Goal: Browse casually

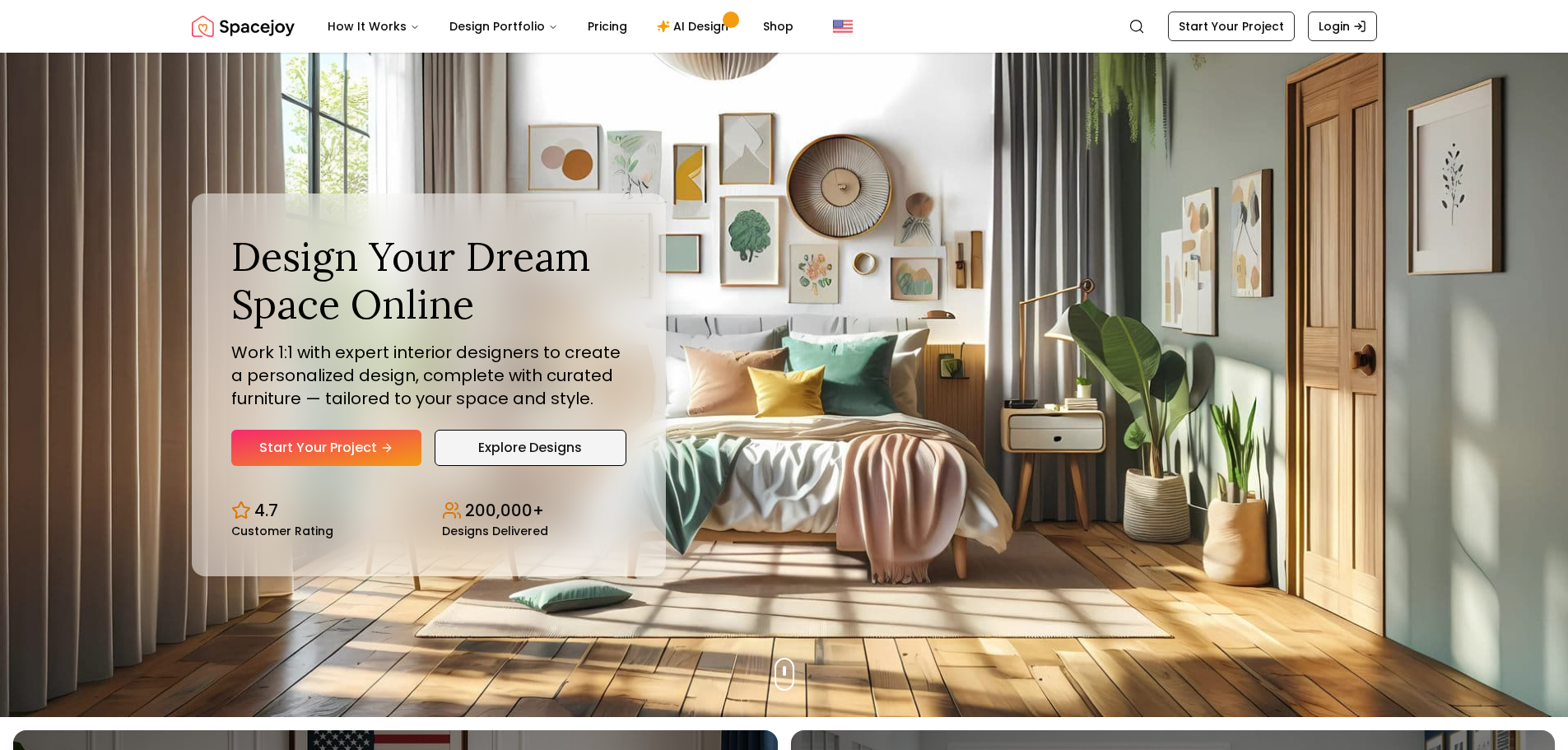
click at [512, 441] on link "Explore Designs" at bounding box center [530, 447] width 191 height 37
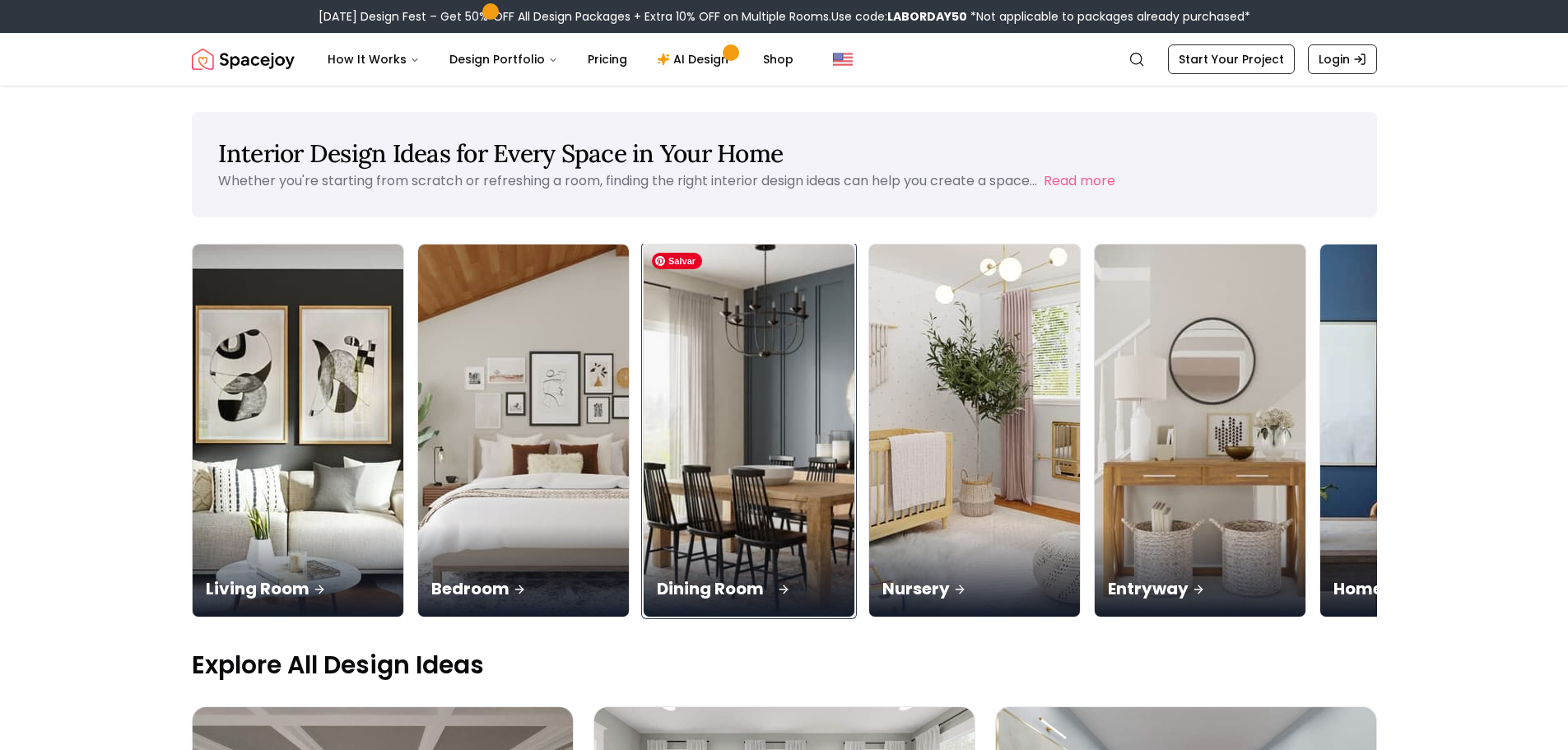
click at [766, 412] on img at bounding box center [749, 431] width 221 height 391
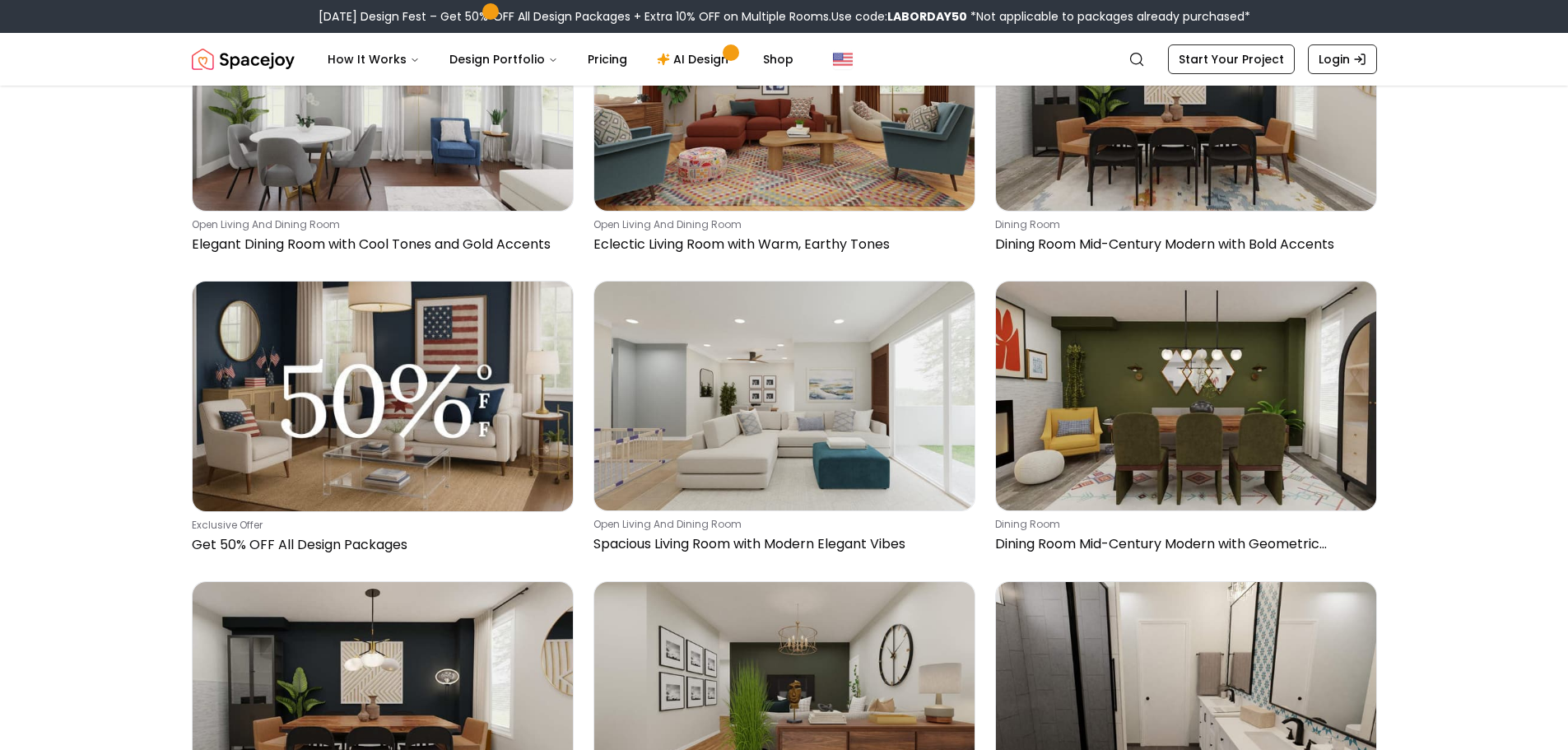
scroll to position [247, 0]
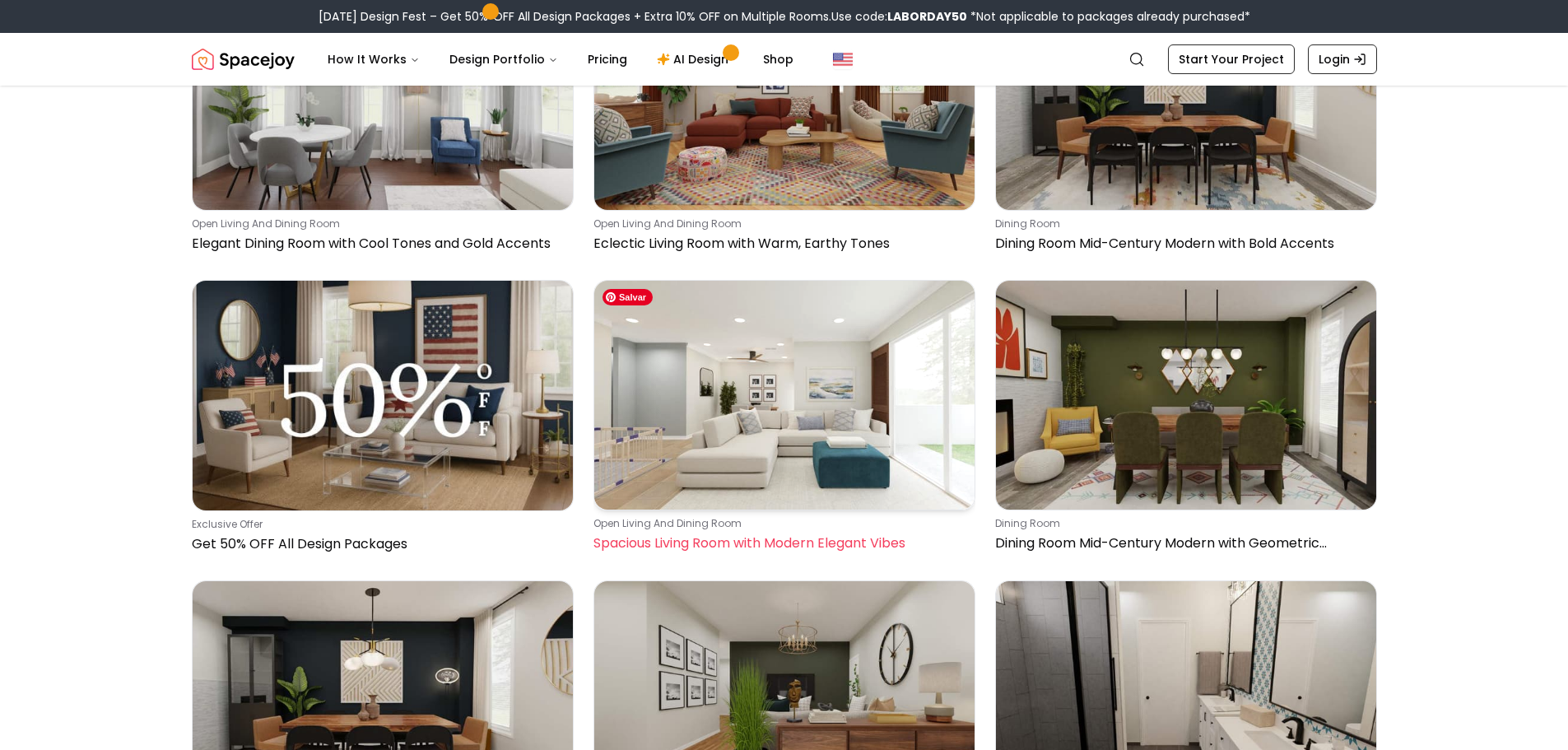
click at [811, 374] on img at bounding box center [784, 394] width 380 height 228
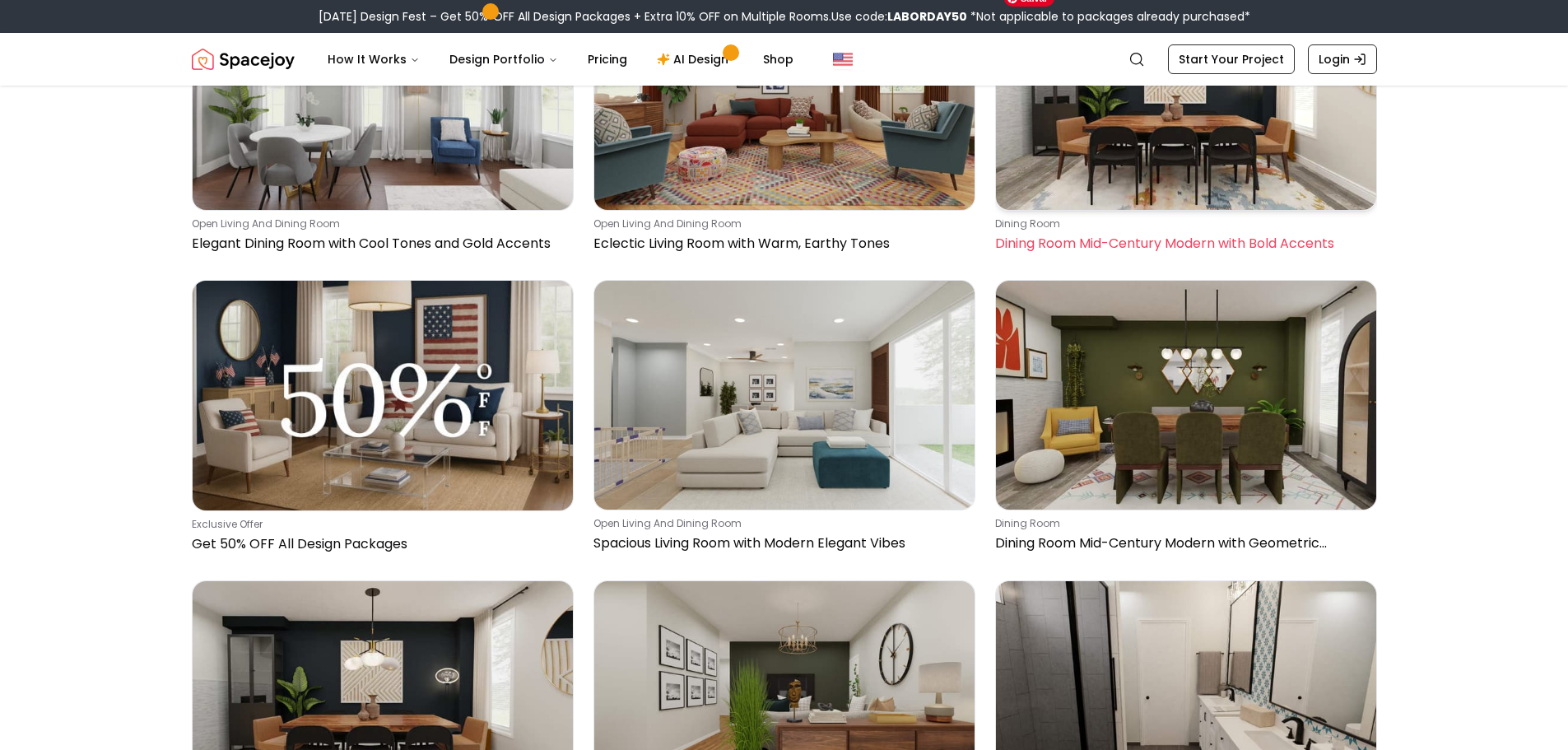
click at [1161, 131] on img at bounding box center [1185, 96] width 380 height 228
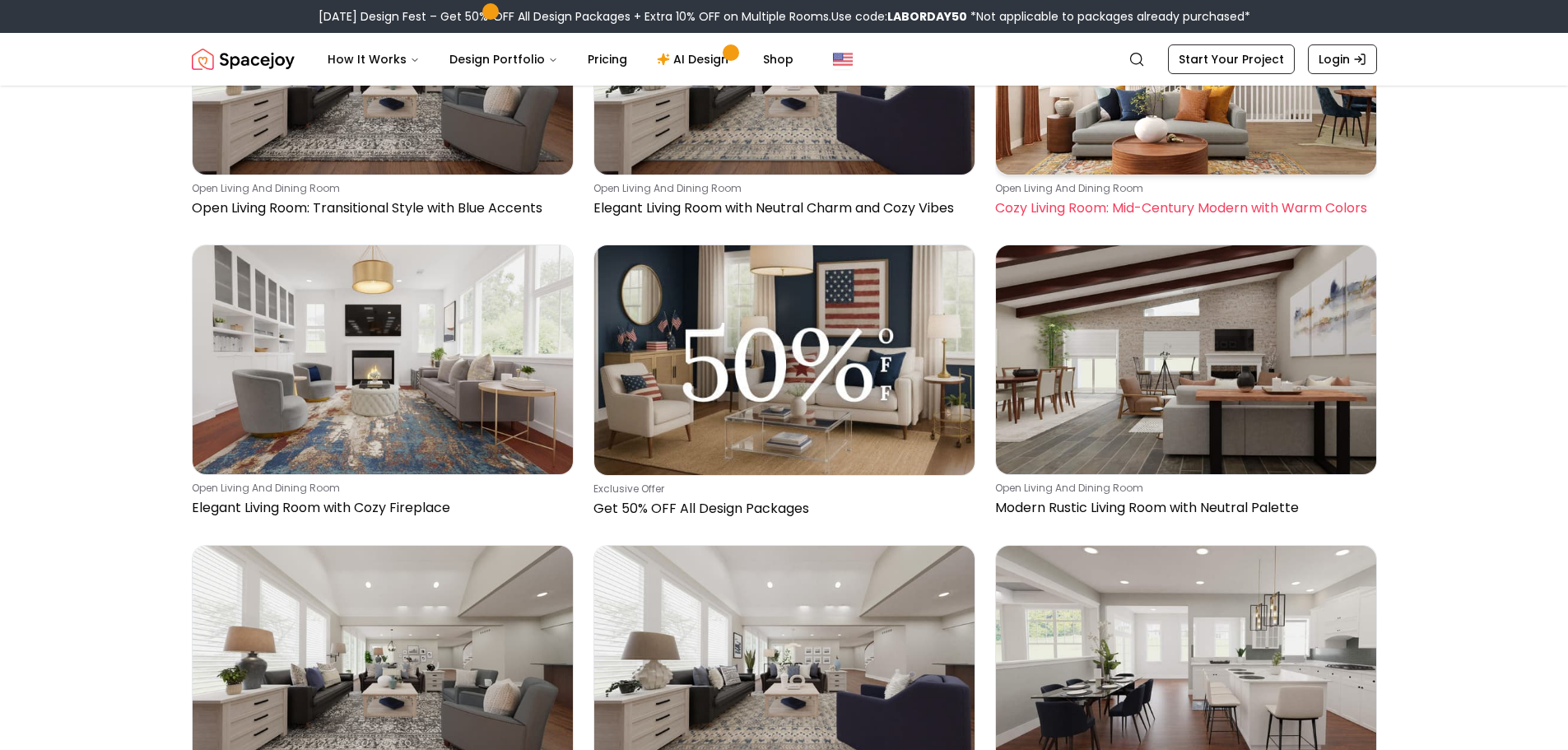
scroll to position [1482, 0]
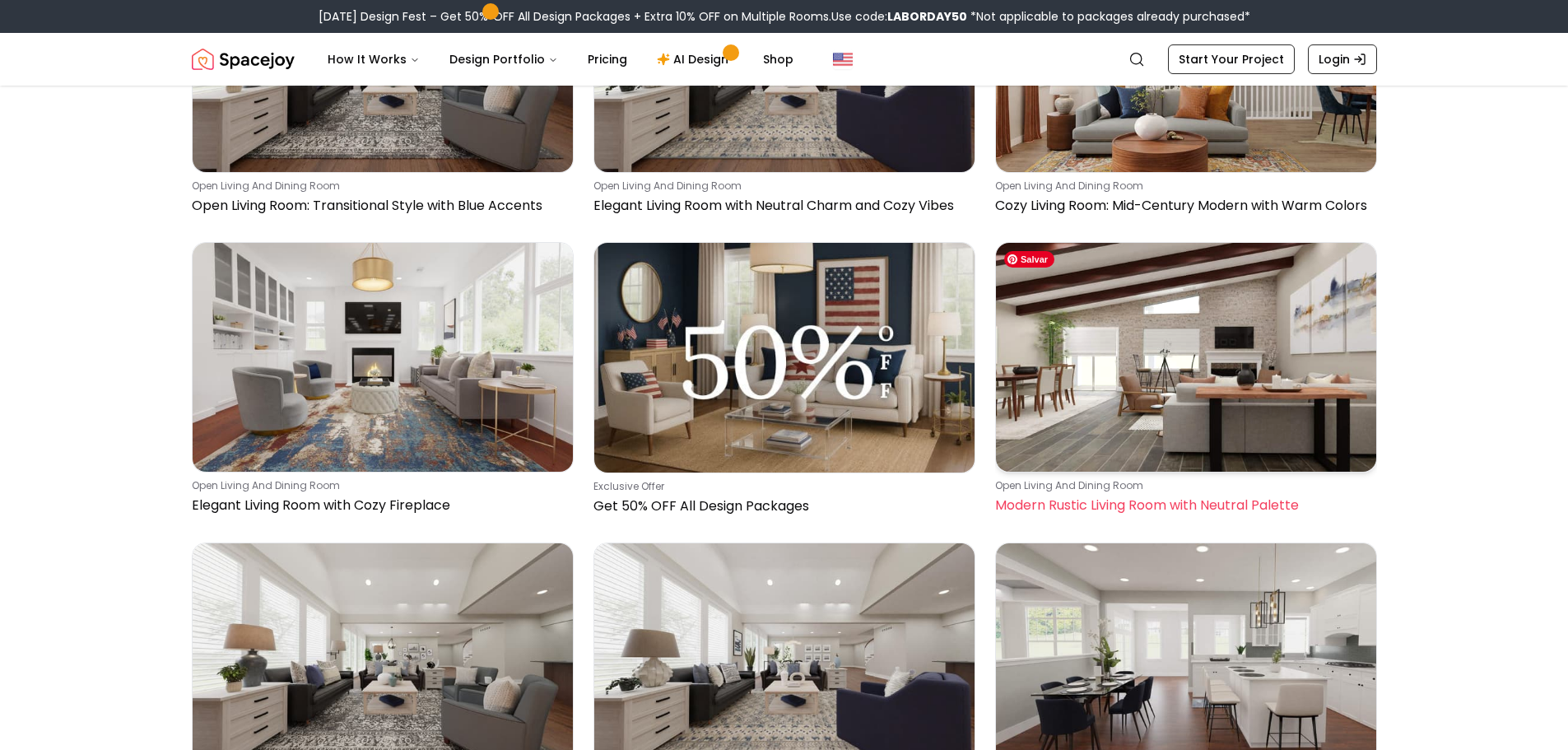
click at [1151, 354] on img at bounding box center [1185, 356] width 380 height 228
click at [1139, 361] on img at bounding box center [1185, 356] width 380 height 228
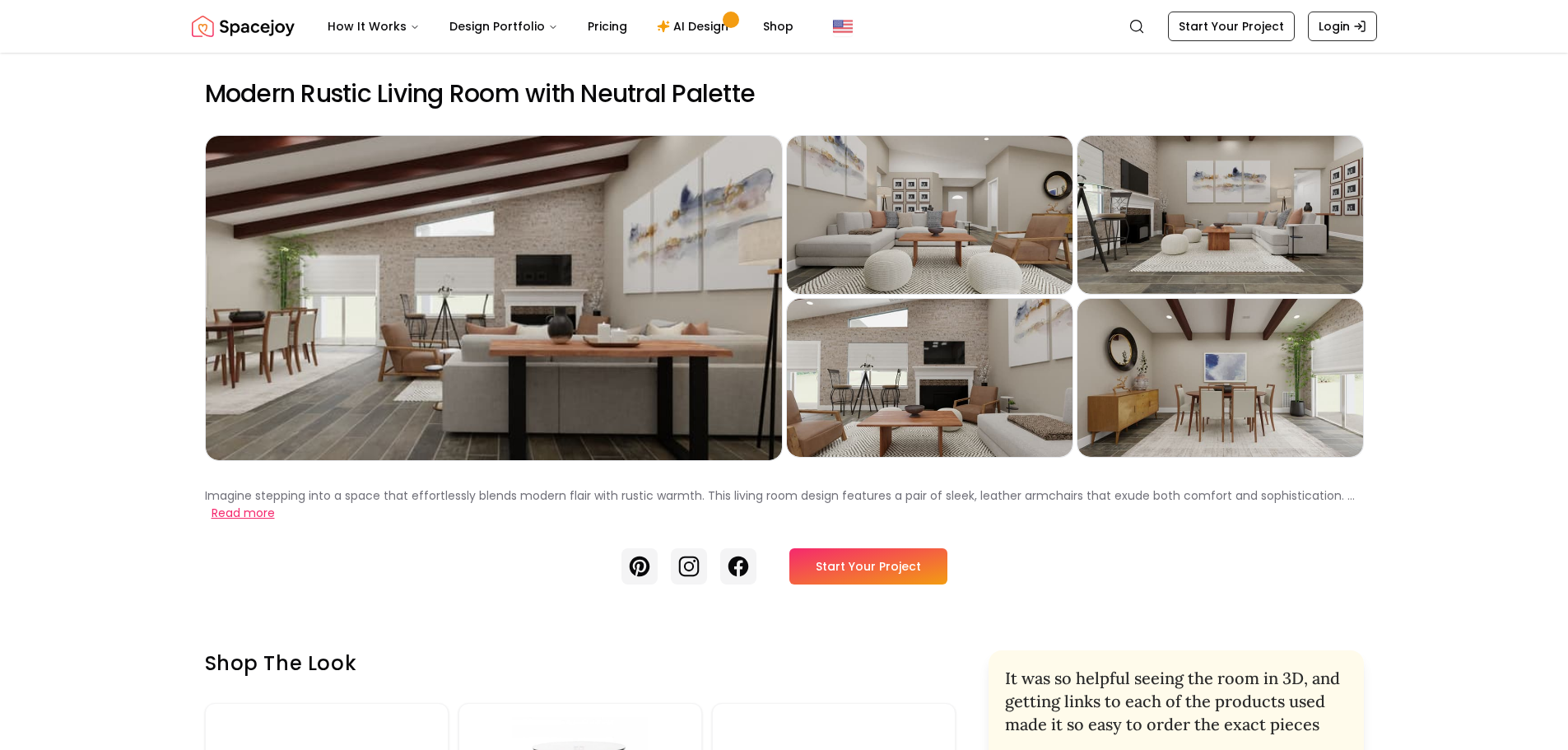
click at [261, 516] on button "Read more" at bounding box center [243, 513] width 63 height 18
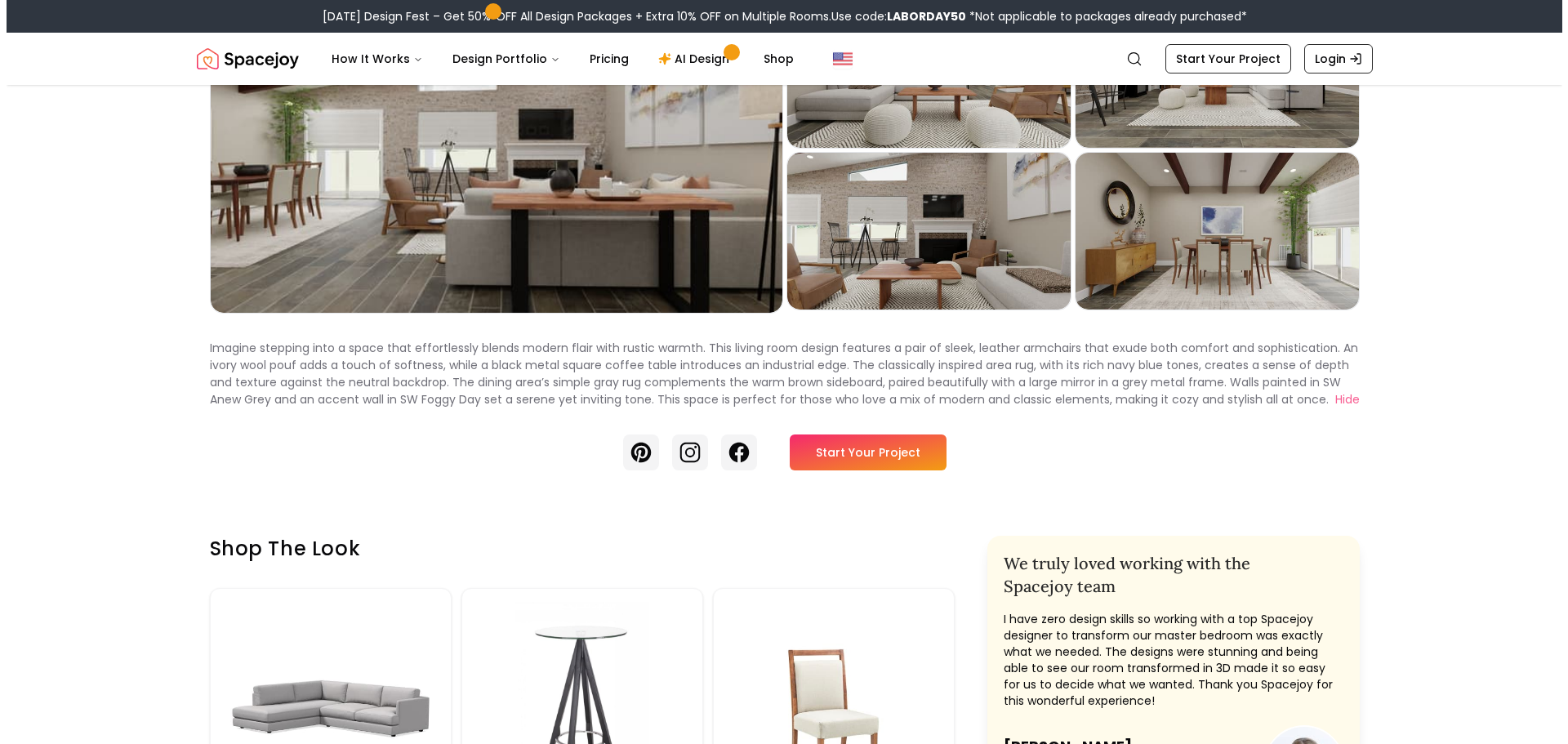
scroll to position [115, 0]
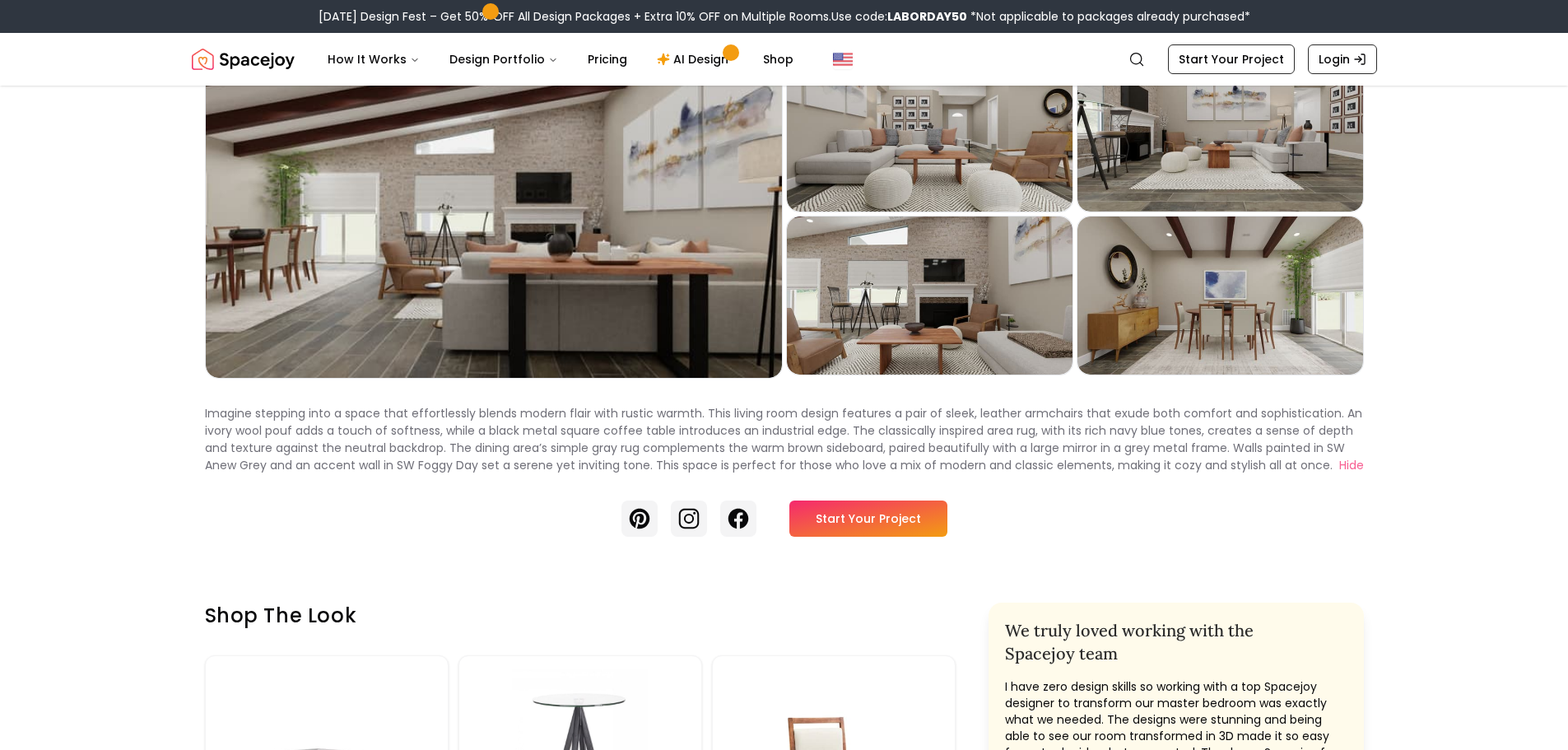
click at [1339, 457] on button "Hide" at bounding box center [1351, 466] width 25 height 18
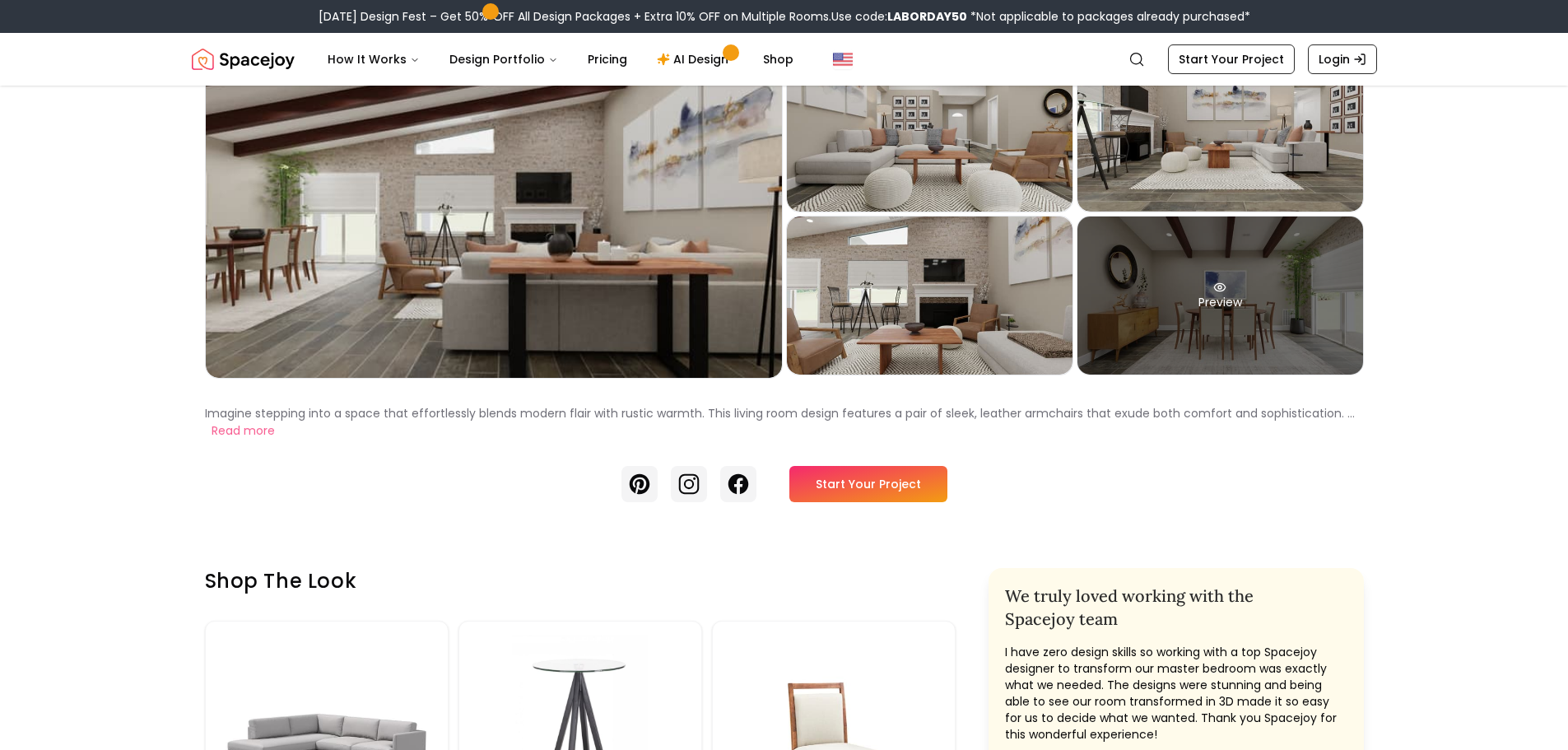
click at [1209, 302] on div "Preview" at bounding box center [1220, 295] width 285 height 158
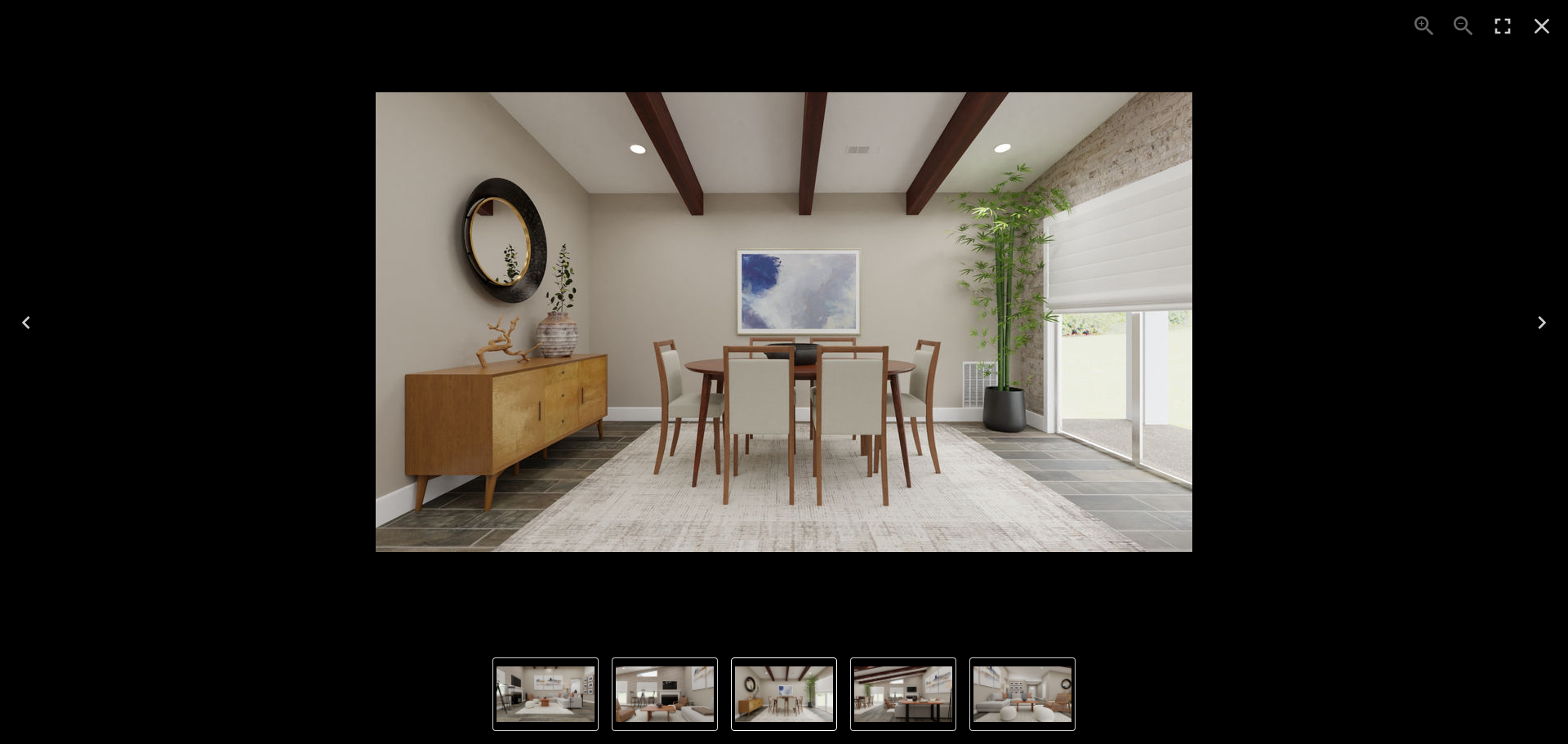
click at [19, 330] on icon "Previous" at bounding box center [25, 322] width 26 height 26
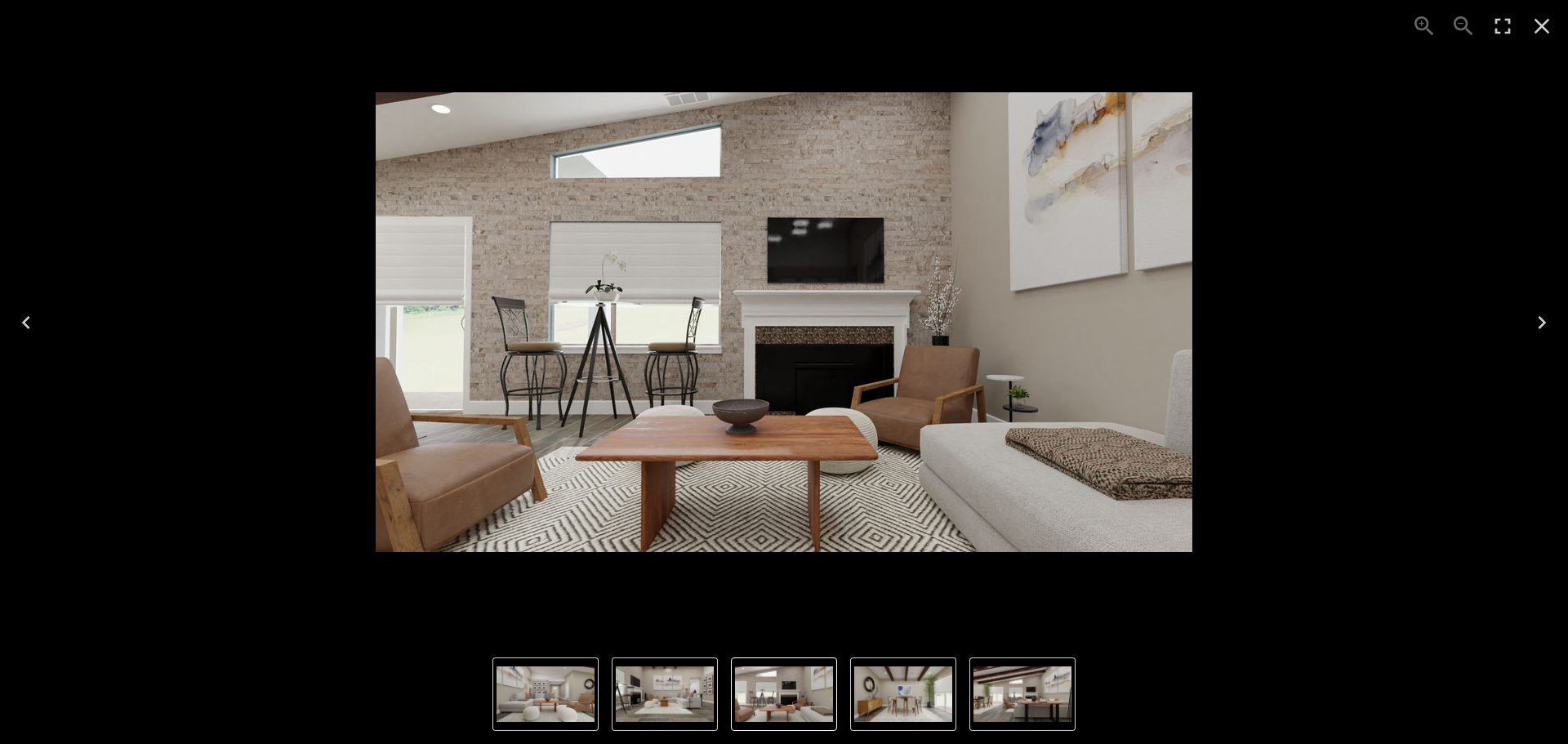
click at [20, 330] on icon "Previous" at bounding box center [25, 322] width 26 height 26
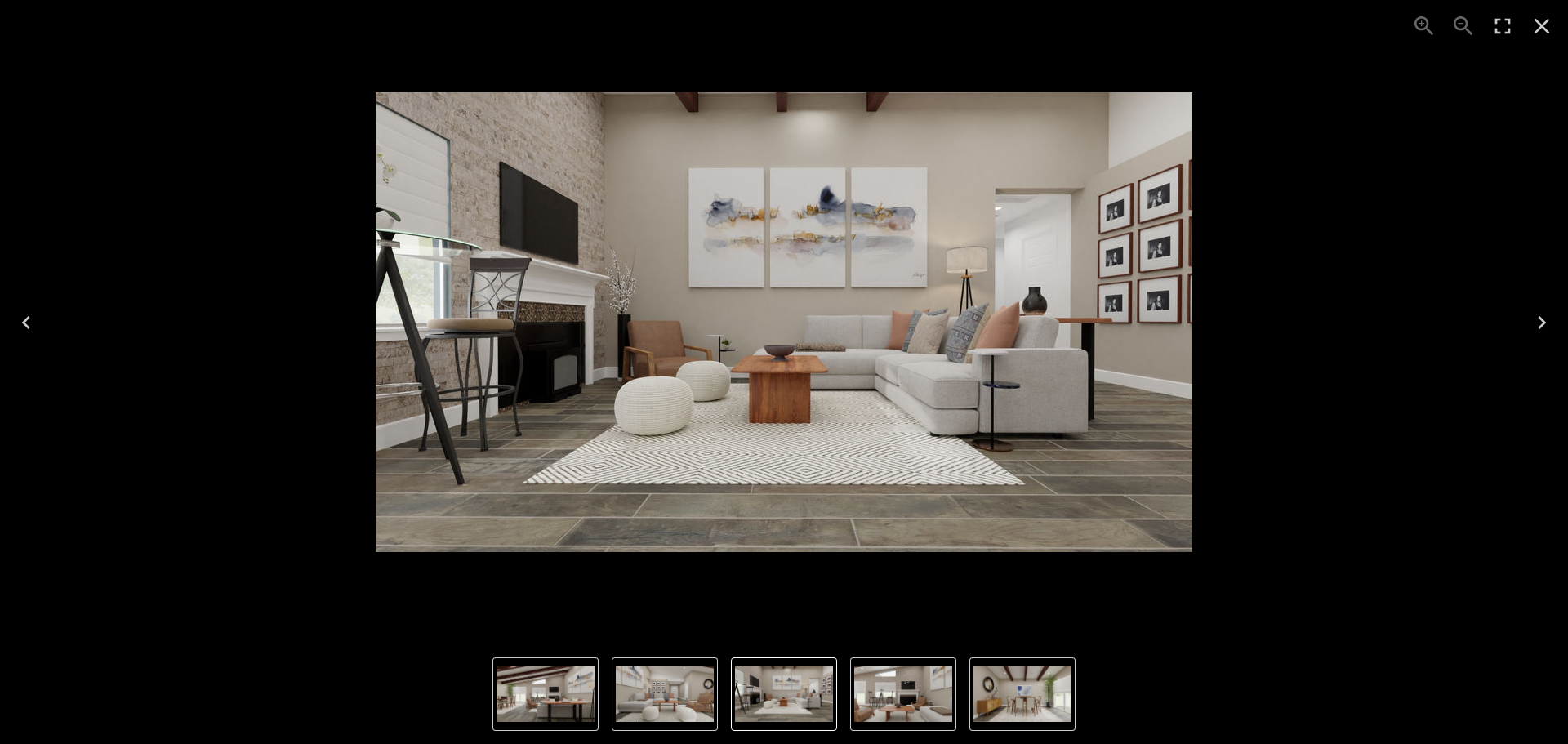
click at [20, 330] on icon "Previous" at bounding box center [25, 322] width 26 height 26
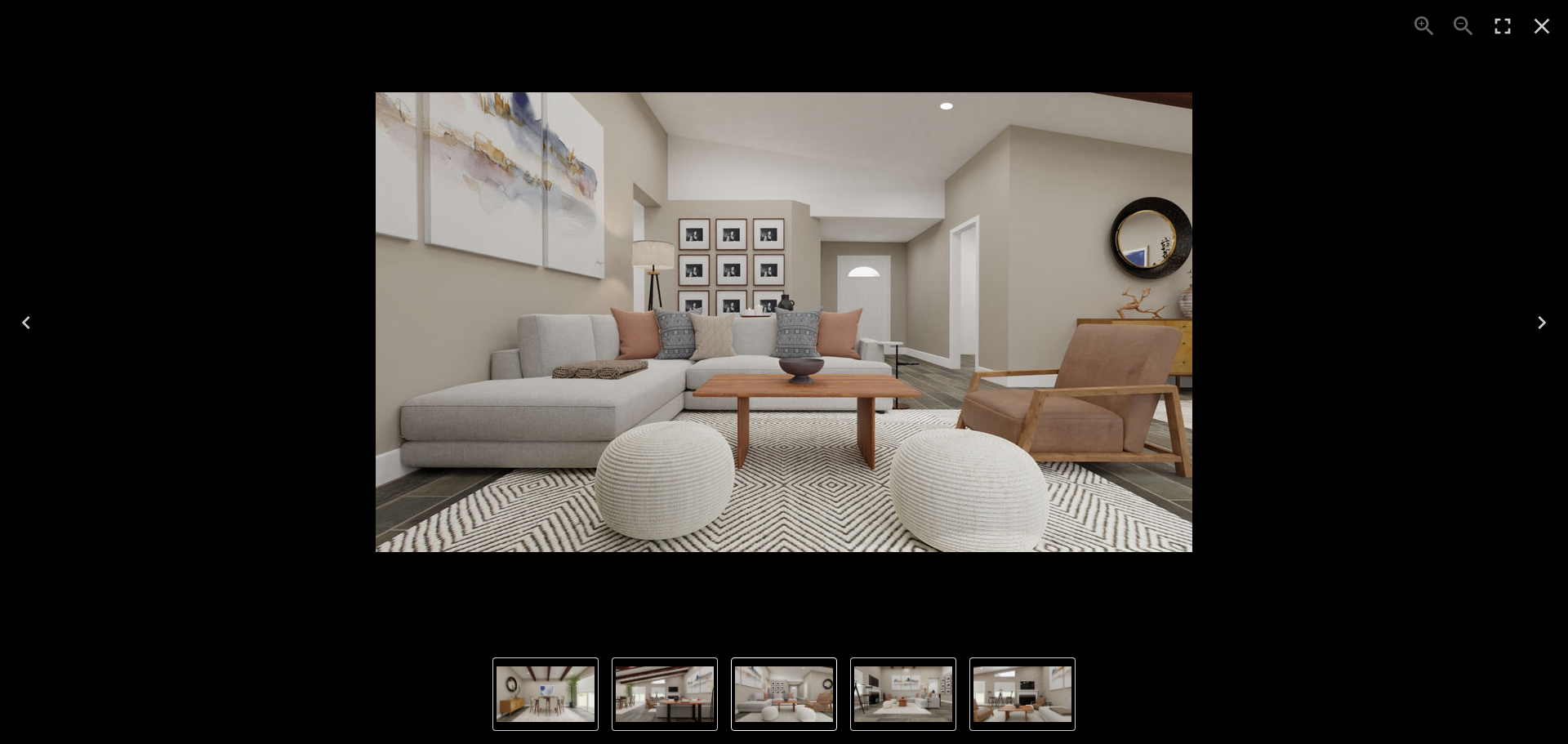
click at [20, 330] on icon "Previous" at bounding box center [25, 322] width 26 height 26
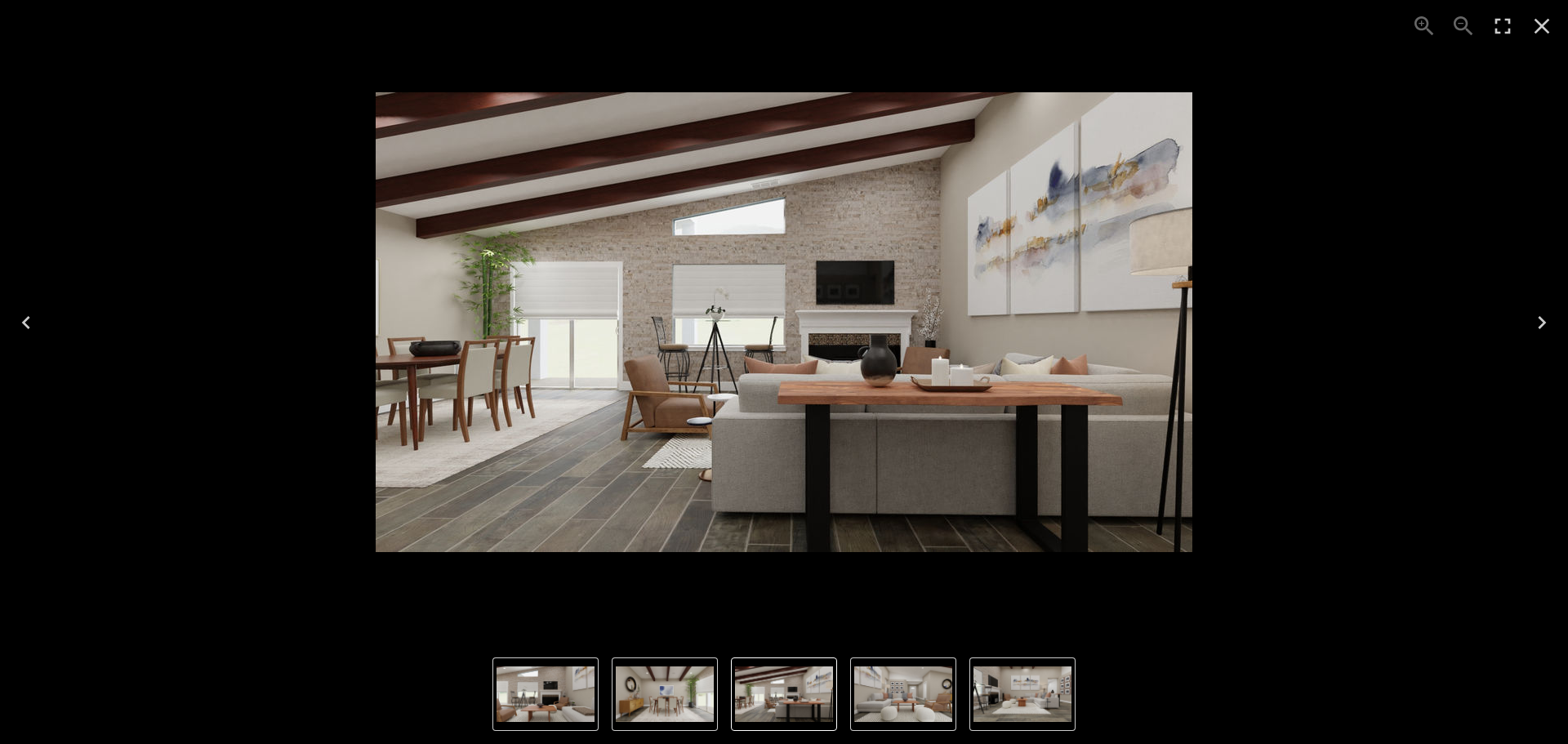
click at [1539, 318] on icon "Next" at bounding box center [1542, 322] width 26 height 26
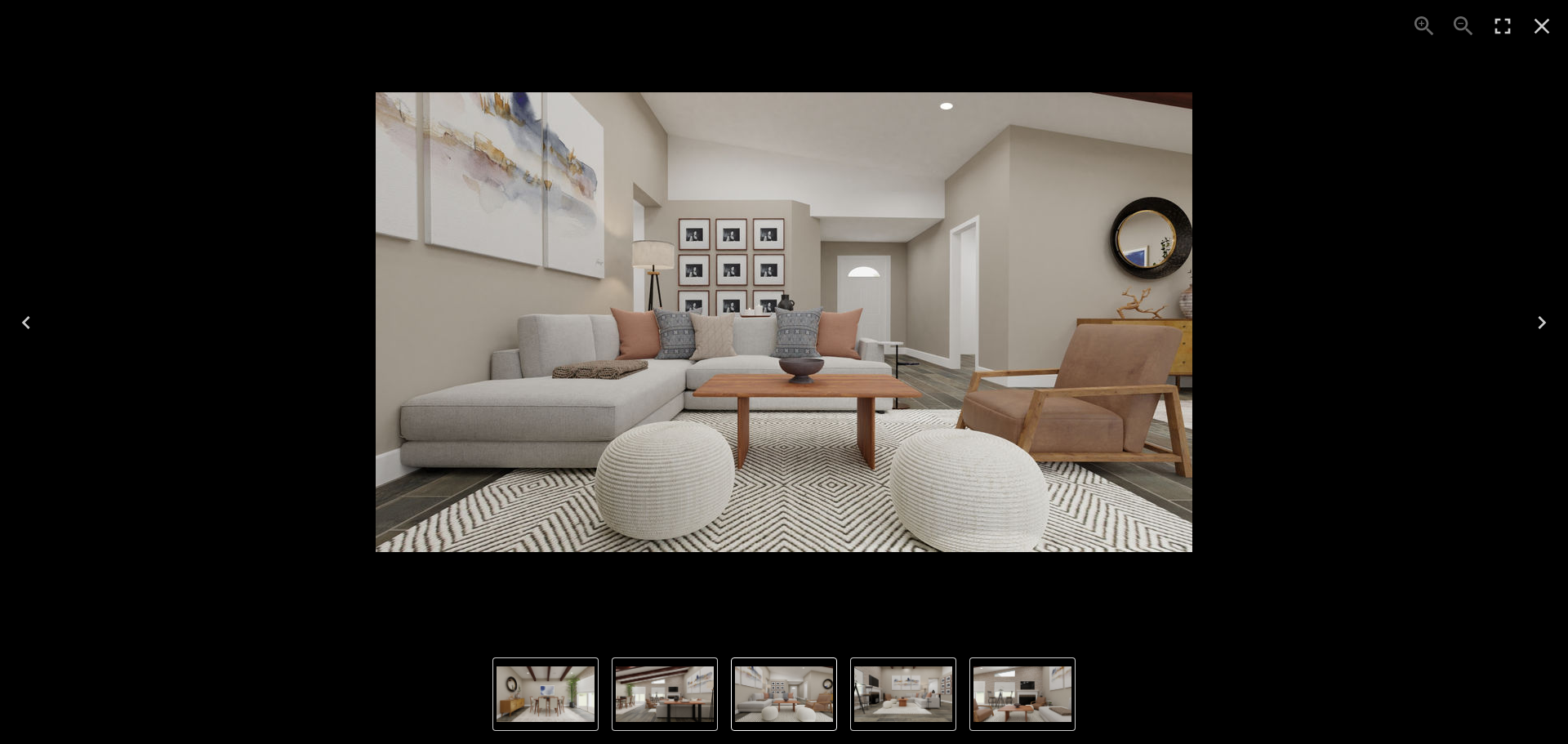
click at [1539, 318] on icon "Next" at bounding box center [1542, 322] width 26 height 26
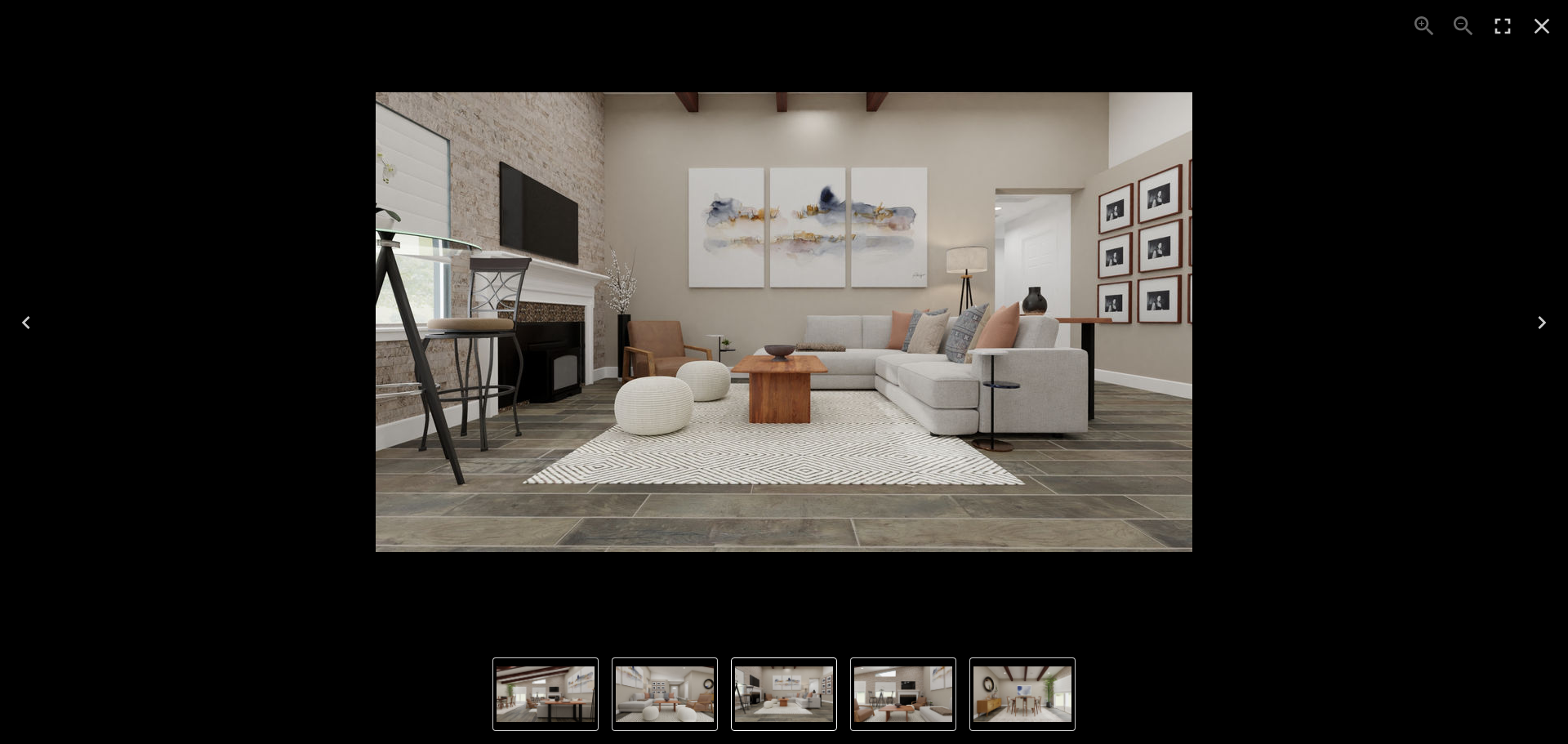
click at [1539, 318] on icon "Next" at bounding box center [1542, 322] width 26 height 26
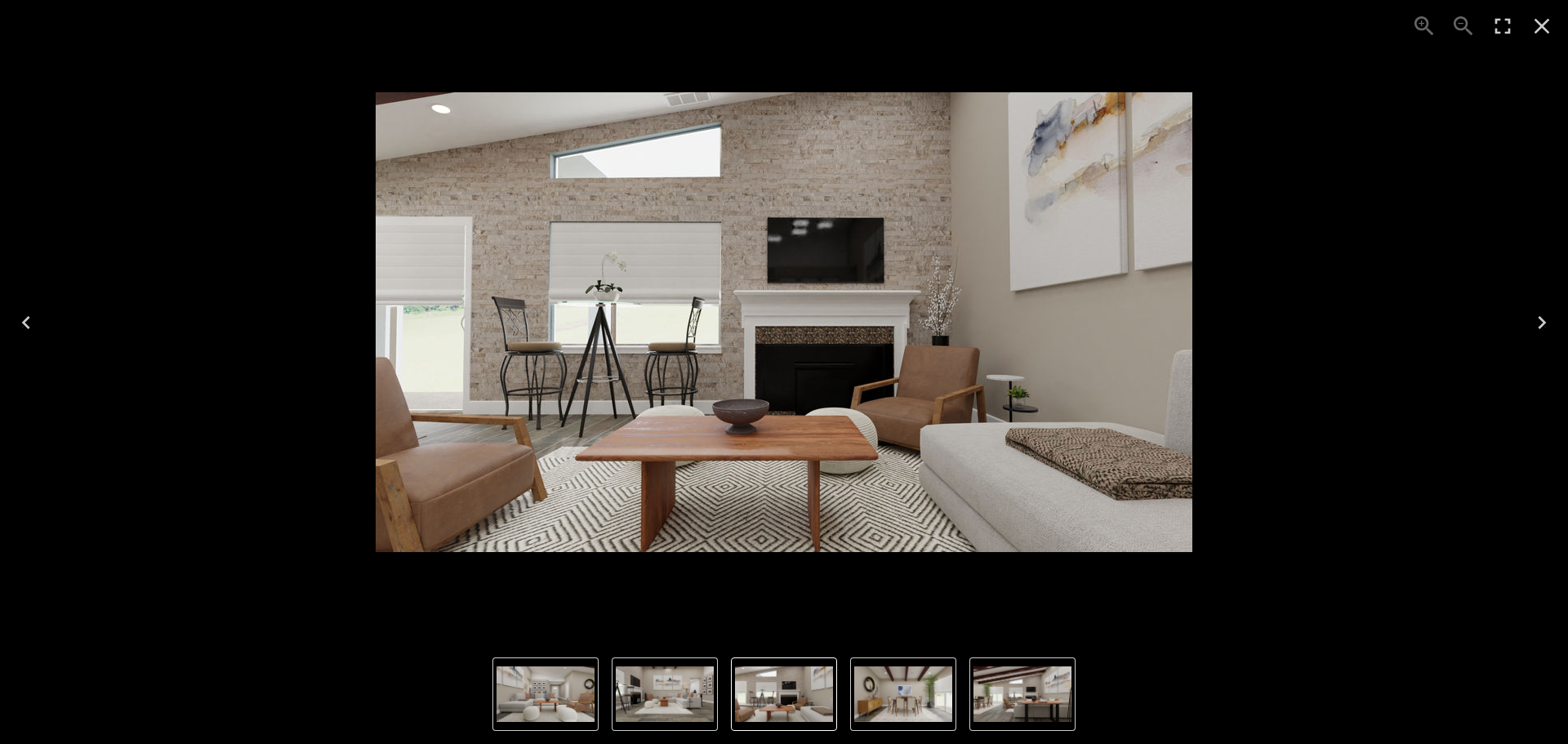
click at [1539, 318] on icon "Next" at bounding box center [1542, 322] width 26 height 26
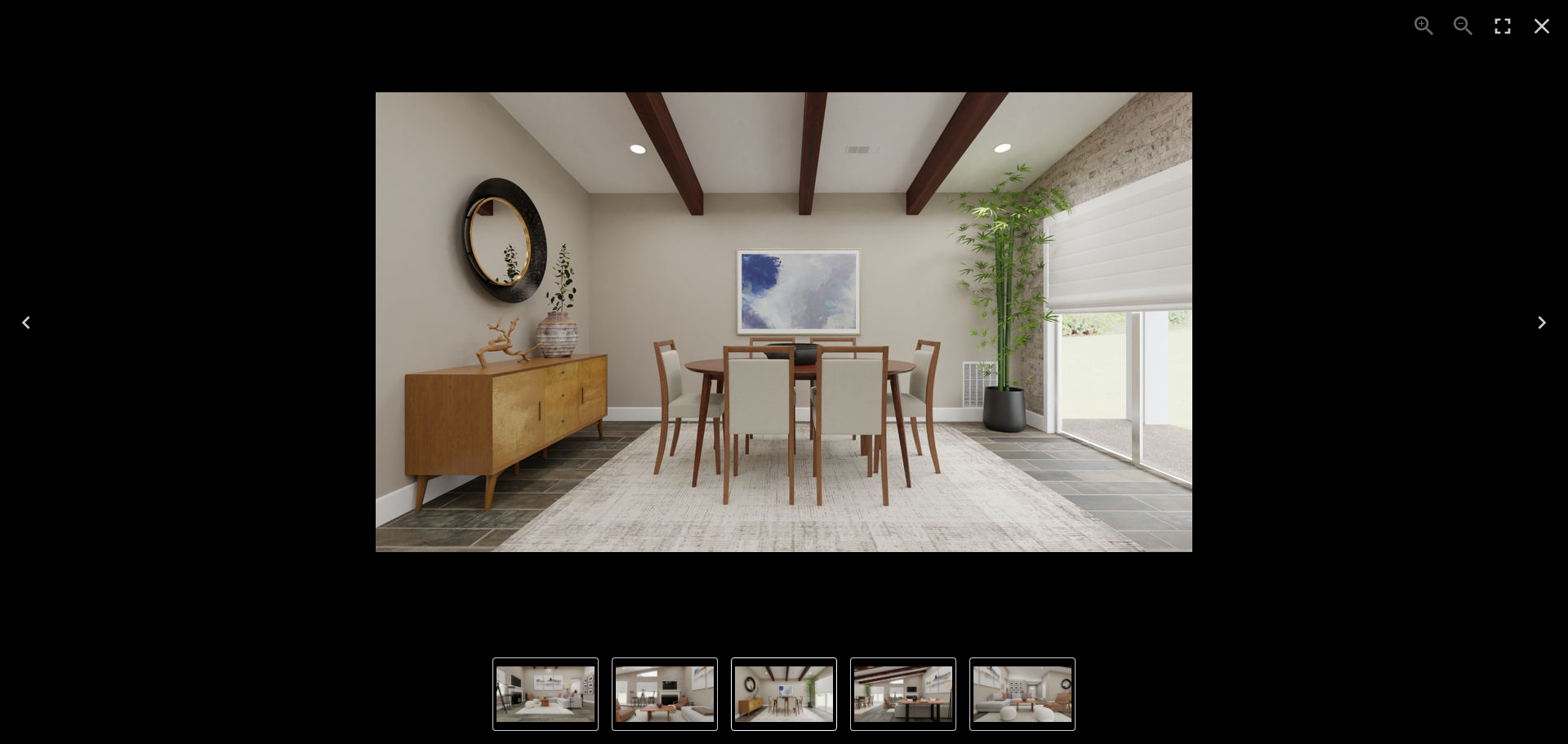
click at [1539, 318] on icon "Next" at bounding box center [1542, 322] width 26 height 26
